Goal: Task Accomplishment & Management: Complete application form

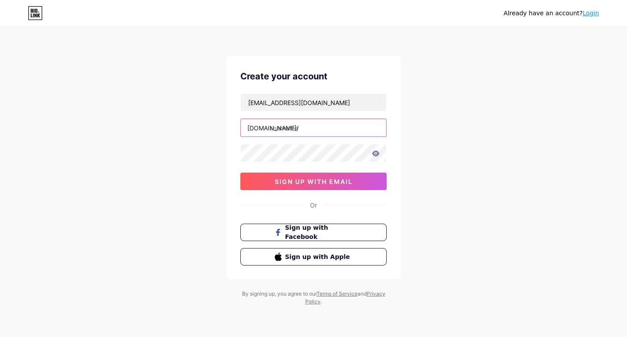
click at [295, 131] on input "text" at bounding box center [313, 127] width 145 height 17
paste input "1haywinwow"
type input "1haywinwow"
click at [318, 192] on div "Create your account [EMAIL_ADDRESS][DOMAIN_NAME] [DOMAIN_NAME]/ 1haywinwow sign…" at bounding box center [314, 167] width 174 height 223
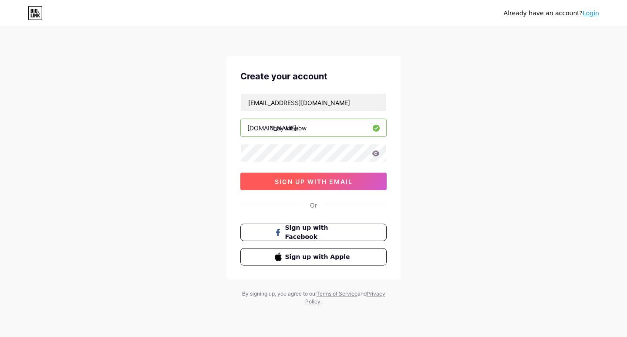
click at [314, 186] on button "sign up with email" at bounding box center [313, 180] width 146 height 17
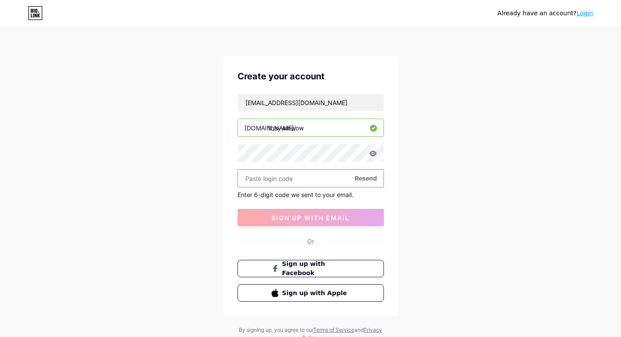
click at [266, 177] on input "text" at bounding box center [310, 177] width 145 height 17
paste input "585335"
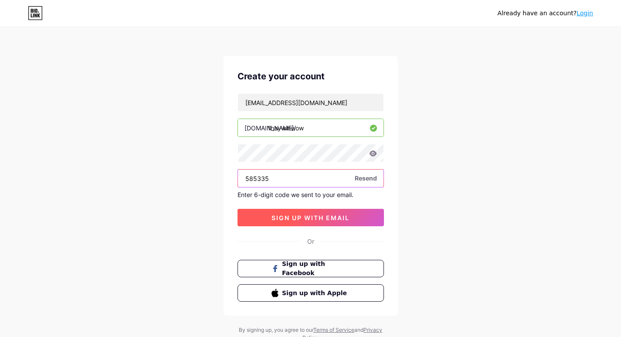
type input "585335"
click at [286, 220] on span "sign up with email" at bounding box center [310, 217] width 78 height 7
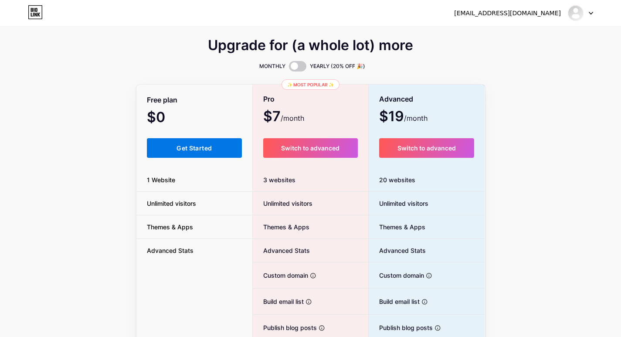
click at [210, 141] on button "Get Started" at bounding box center [194, 148] width 95 height 20
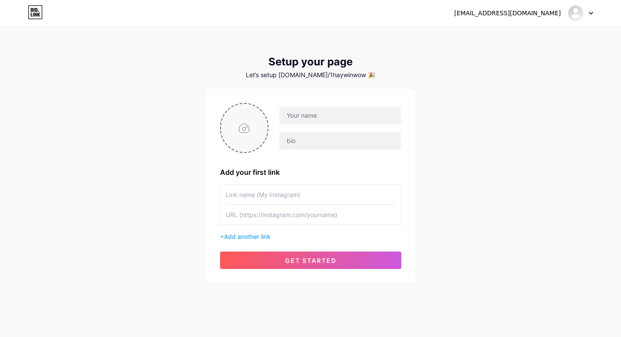
click at [243, 127] on input "file" at bounding box center [244, 128] width 47 height 48
type input "C:\fakepath\WhatsApp Image [DATE] at 16.41.47_7c5290fa.jpg"
click at [310, 145] on input "text" at bounding box center [339, 140] width 121 height 17
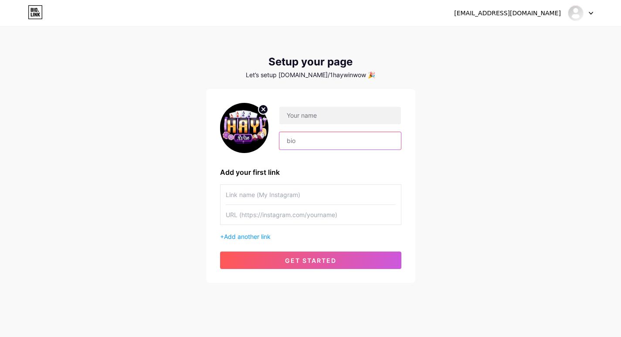
paste input "Cổng game HAYWIN với vô vàn trò [PERSON_NAME] cá [PERSON_NAME]: Game bài, Thể […"
type input "Cổng game HAYWIN với vô vàn trò [PERSON_NAME] cá [PERSON_NAME]: Game bài, Thể […"
click at [313, 125] on div "Cổng game HAYWIN với vô vàn trò [PERSON_NAME] cá [PERSON_NAME]: Game bài, Thể […" at bounding box center [334, 128] width 132 height 44
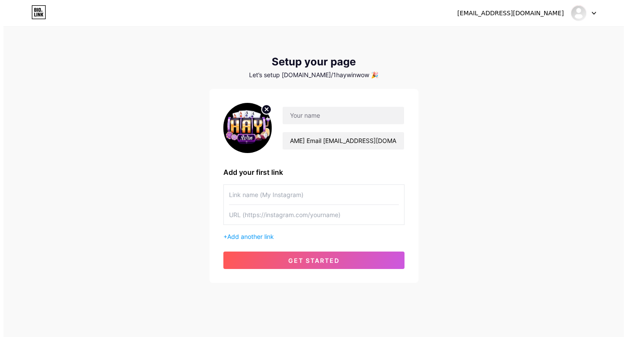
scroll to position [0, 0]
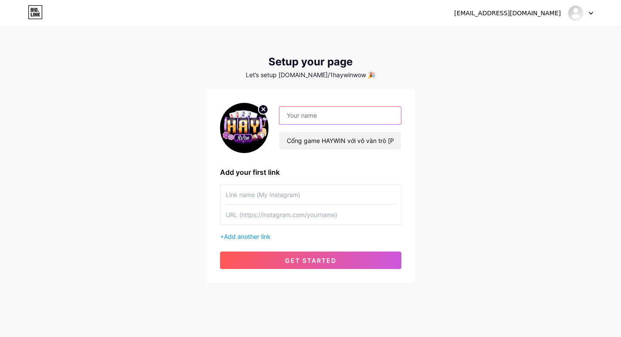
click at [311, 118] on input "text" at bounding box center [339, 115] width 121 height 17
paste input "HAYWIN"
type input "HAYWIN"
click at [264, 196] on input "text" at bounding box center [311, 195] width 170 height 20
paste input "Website"
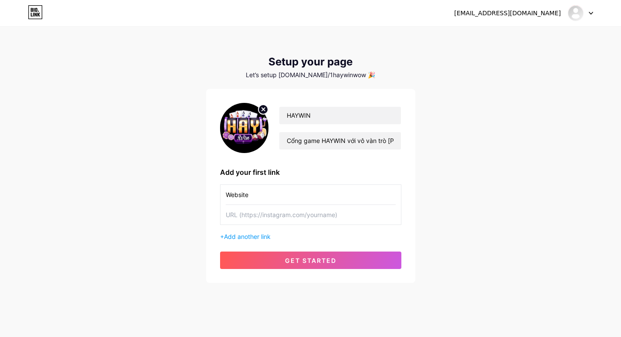
type input "Website"
click at [289, 218] on input "text" at bounding box center [311, 215] width 170 height 20
paste input "[URL][DOMAIN_NAME]"
type input "[URL][DOMAIN_NAME]"
click at [259, 233] on span "Add another link" at bounding box center [247, 236] width 47 height 7
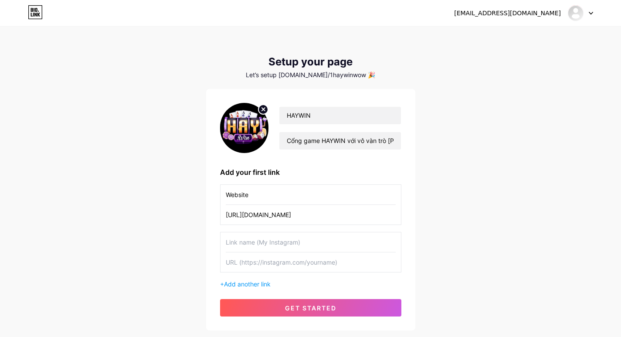
click at [261, 243] on input "text" at bounding box center [311, 242] width 170 height 20
click at [301, 263] on input "text" at bounding box center [311, 262] width 170 height 20
paste input "[URL][DOMAIN_NAME]"
click at [248, 264] on input "[URL][DOMAIN_NAME]" at bounding box center [311, 262] width 170 height 20
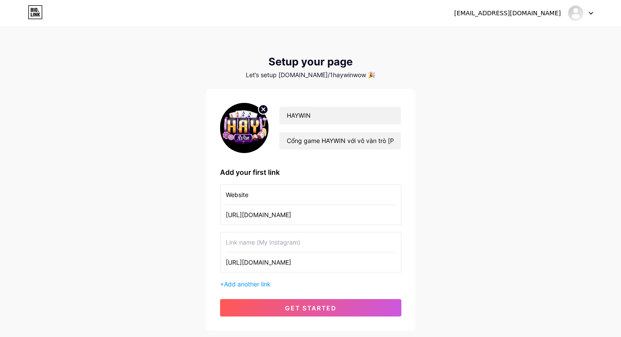
click at [247, 264] on input "[URL][DOMAIN_NAME]" at bounding box center [311, 262] width 170 height 20
type input "[URL][DOMAIN_NAME]"
click at [248, 244] on input "text" at bounding box center [311, 242] width 170 height 20
paste input "x"
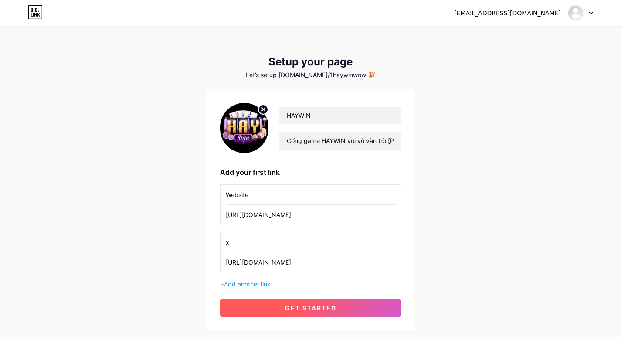
type input "x"
click at [298, 310] on span "get started" at bounding box center [310, 307] width 51 height 7
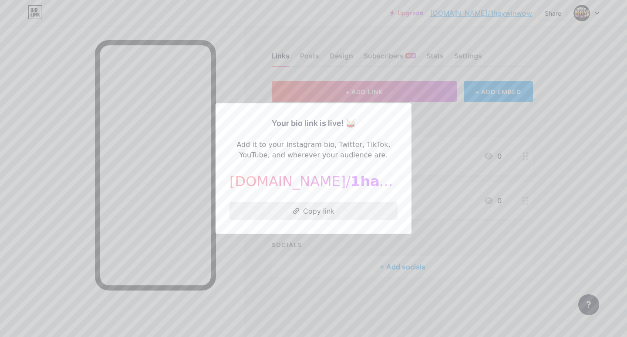
click at [323, 213] on button "Copy link" at bounding box center [314, 210] width 168 height 17
